Goal: Navigation & Orientation: Find specific page/section

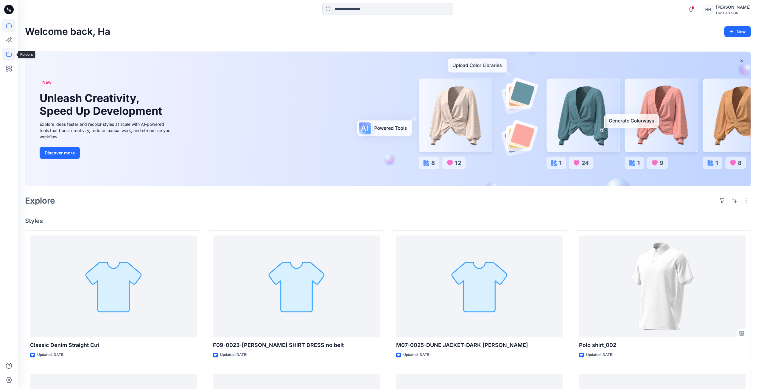
click at [5, 55] on icon at bounding box center [8, 54] width 13 height 13
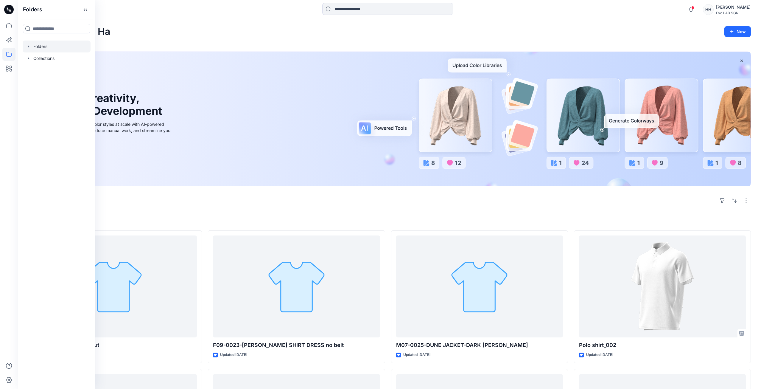
click at [54, 45] on div at bounding box center [57, 46] width 68 height 12
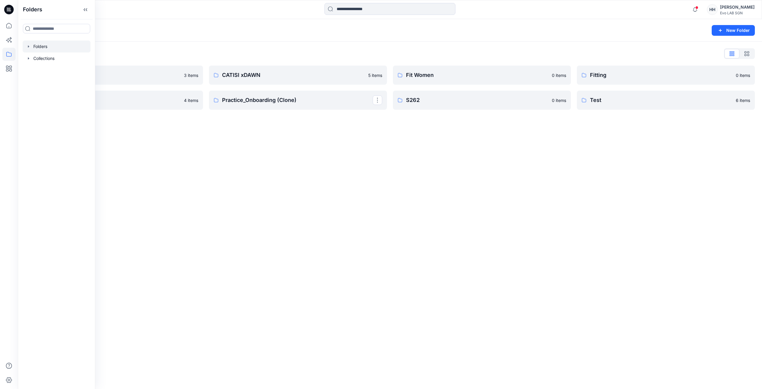
click at [329, 163] on div "Folders New Folder Folders List 3D NEW SAMPLE 3 items Practice_Onboarding 4 ite…" at bounding box center [390, 203] width 744 height 369
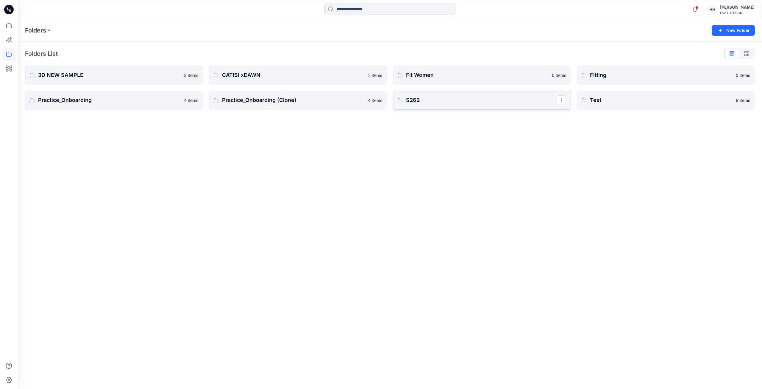
click at [415, 104] on link "S262" at bounding box center [482, 100] width 178 height 19
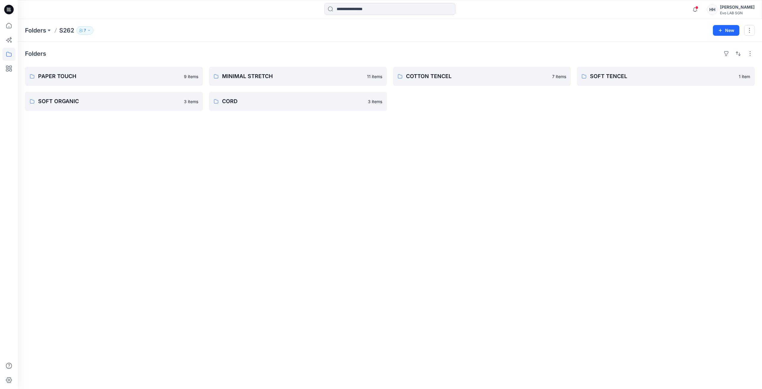
click at [228, 163] on div "Folders PAPER TOUCH 9 items SOFT ORGANIC 3 items MINIMAL STRETCH 11 items CORD …" at bounding box center [390, 215] width 744 height 347
click at [118, 94] on link "SOFT ORGANIC" at bounding box center [114, 101] width 178 height 19
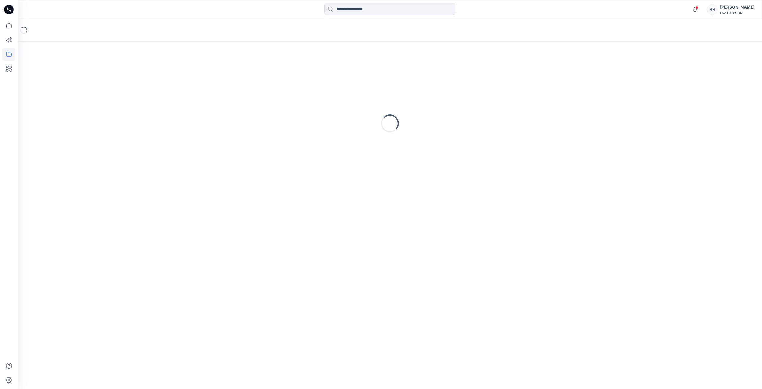
click at [118, 94] on div "Loading..." at bounding box center [390, 123] width 730 height 149
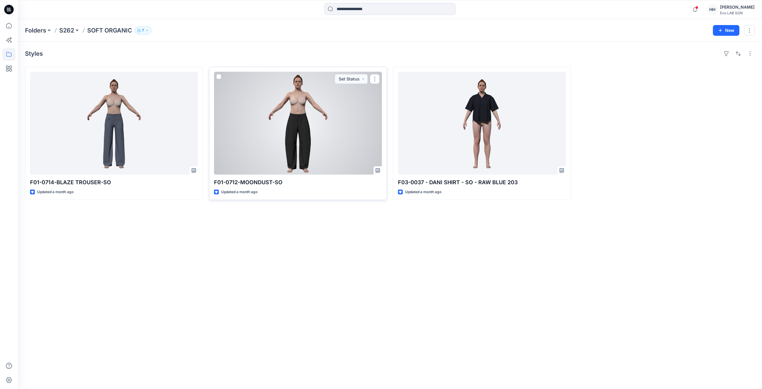
click at [333, 138] on div at bounding box center [298, 123] width 168 height 103
